Goal: Task Accomplishment & Management: Use online tool/utility

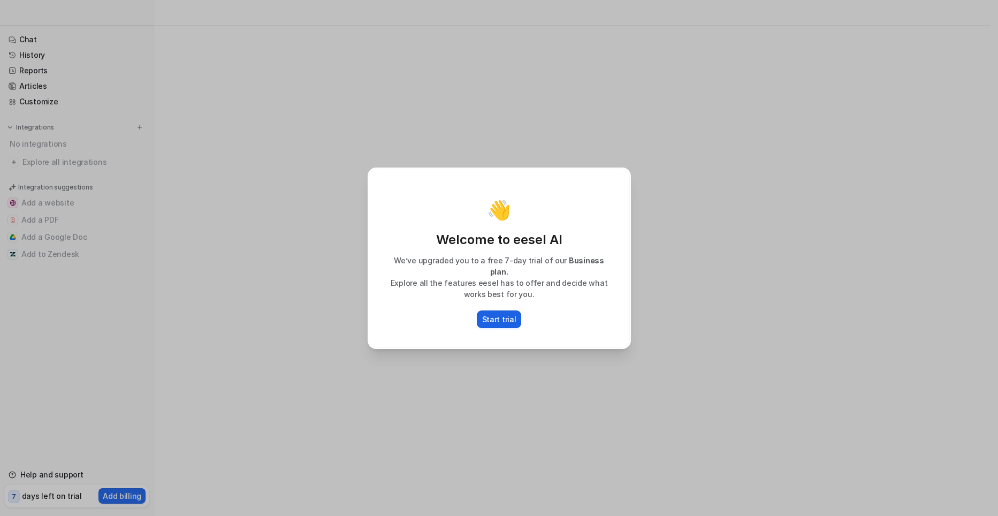
click at [509, 316] on p "Start trial" at bounding box center [499, 319] width 34 height 11
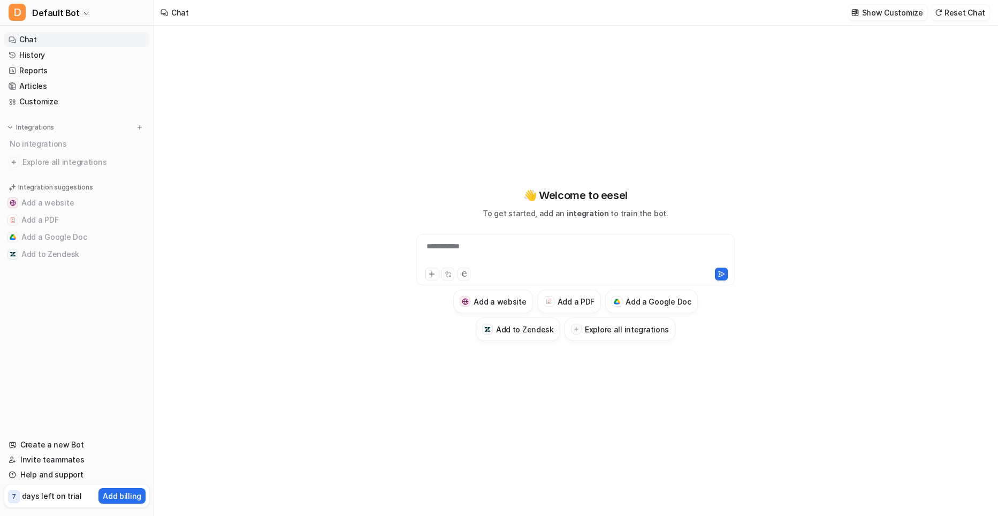
type textarea "**********"
click at [85, 13] on icon "button" at bounding box center [86, 13] width 6 height 6
click at [10, 130] on img at bounding box center [9, 127] width 7 height 7
